Goal: Task Accomplishment & Management: Manage account settings

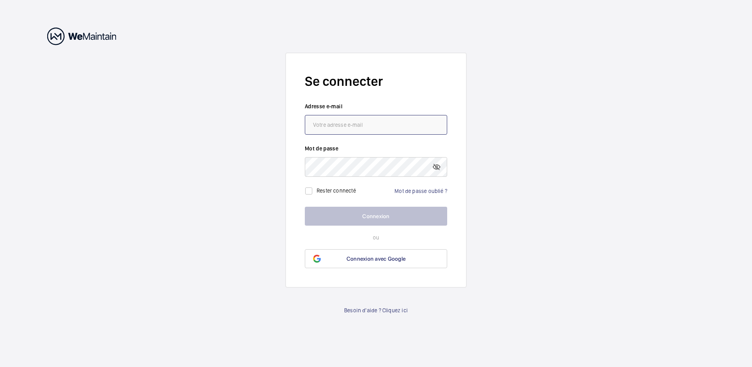
click at [396, 121] on input "email" at bounding box center [376, 125] width 142 height 20
type input "[EMAIL_ADDRESS][DOMAIN_NAME]"
click at [423, 190] on link "Mot de passe oublié ?" at bounding box center [420, 191] width 53 height 6
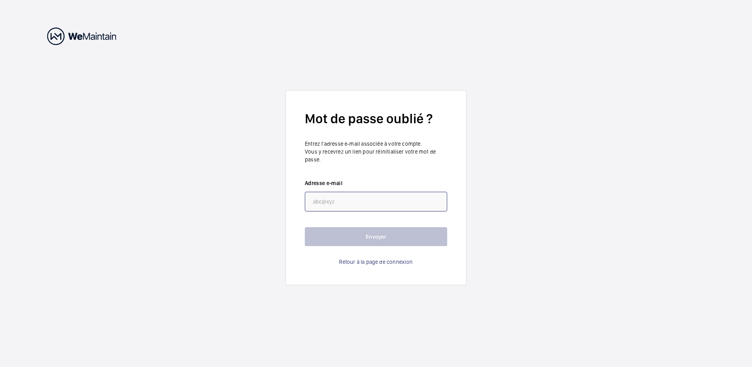
click at [337, 203] on input "email" at bounding box center [376, 202] width 142 height 20
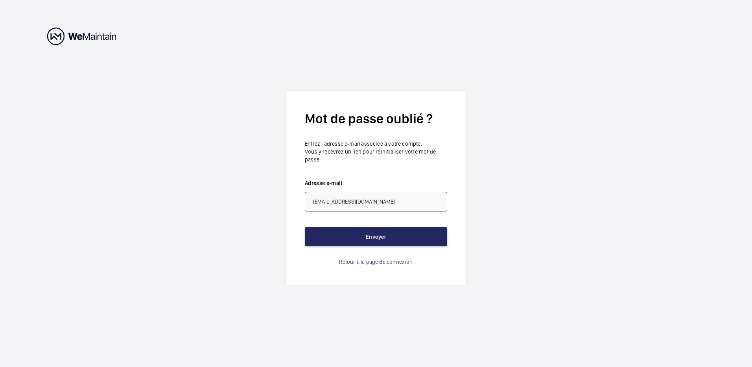
type input "[EMAIL_ADDRESS][DOMAIN_NAME]"
click at [361, 239] on button "Envoyer" at bounding box center [376, 236] width 142 height 19
